Goal: Transaction & Acquisition: Download file/media

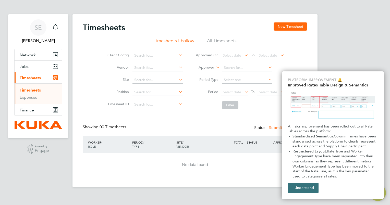
click at [307, 187] on button "I Understand" at bounding box center [303, 188] width 31 height 10
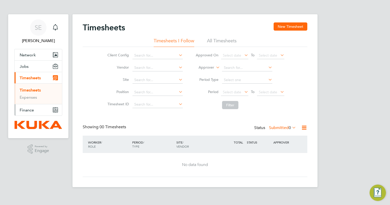
click at [36, 111] on button "Finance" at bounding box center [38, 109] width 47 height 11
click at [26, 110] on span "Finance" at bounding box center [27, 110] width 14 height 5
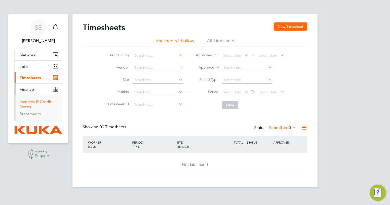
click at [42, 102] on link "Invoices & Credit Notes" at bounding box center [36, 104] width 32 height 10
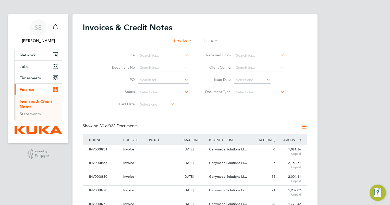
click at [279, 67] on icon at bounding box center [279, 67] width 0 height 7
click at [261, 81] on li "KUKA Systems UK Limited (MV)" at bounding box center [262, 81] width 56 height 7
type input "KUKA Systems UK Limited (MV)"
click at [99, 148] on div "INV0008901" at bounding box center [105, 149] width 34 height 9
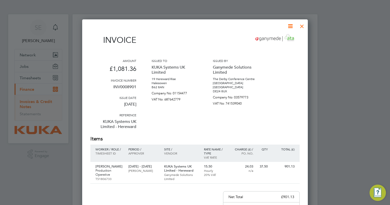
click at [291, 25] on icon at bounding box center [290, 26] width 6 height 6
click at [271, 38] on li "Download Invoice" at bounding box center [274, 38] width 35 height 7
click at [302, 26] on div at bounding box center [301, 24] width 9 height 9
